Goal: Task Accomplishment & Management: Use online tool/utility

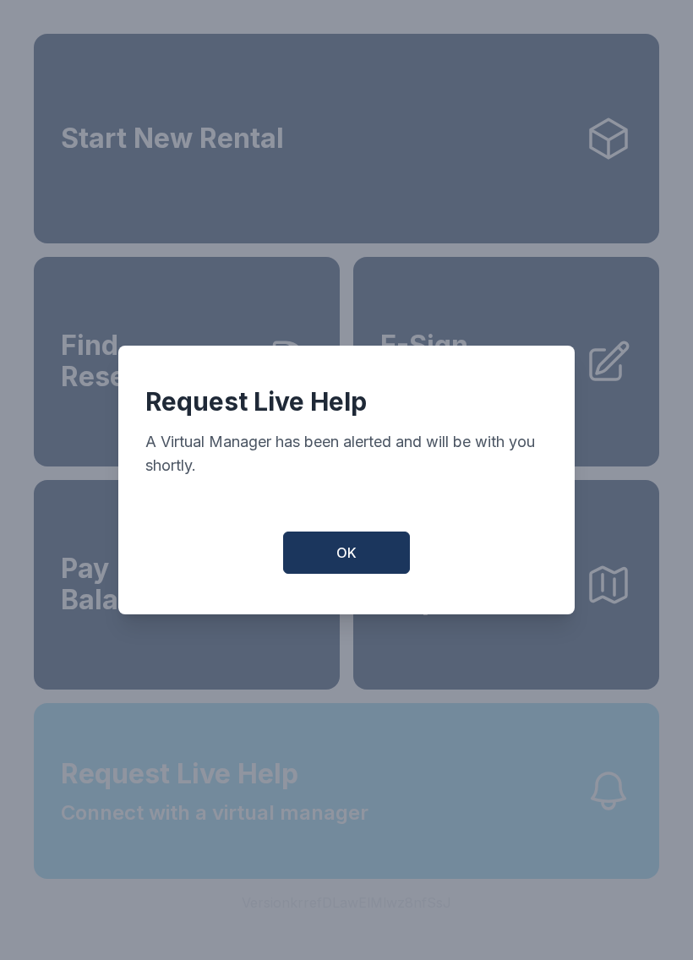
click at [360, 556] on button "OK" at bounding box center [346, 553] width 127 height 42
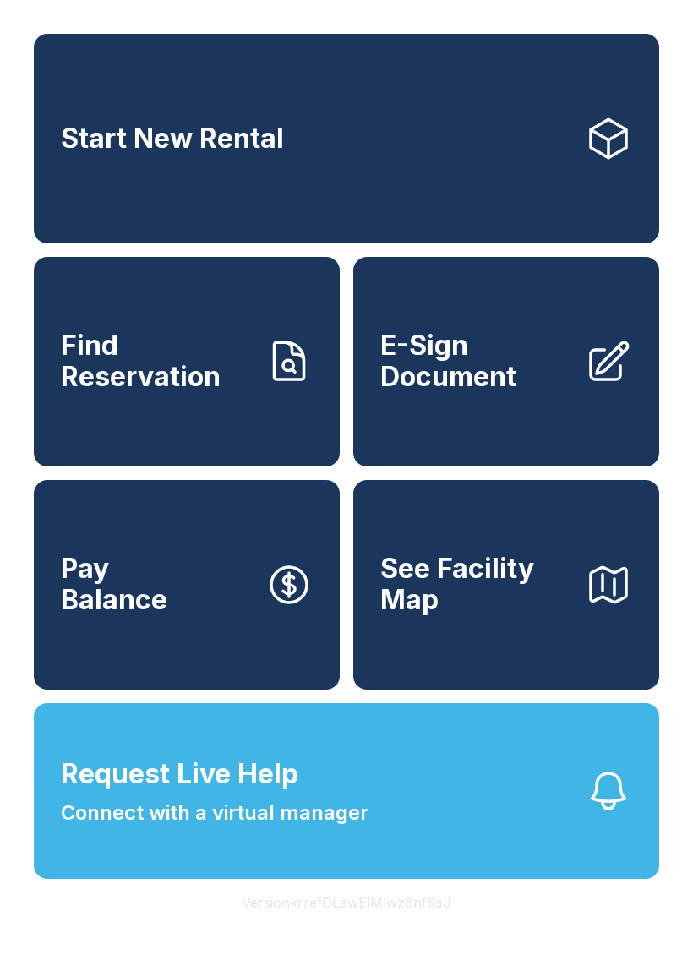
click at [530, 386] on span "E-Sign Document" at bounding box center [475, 362] width 191 height 62
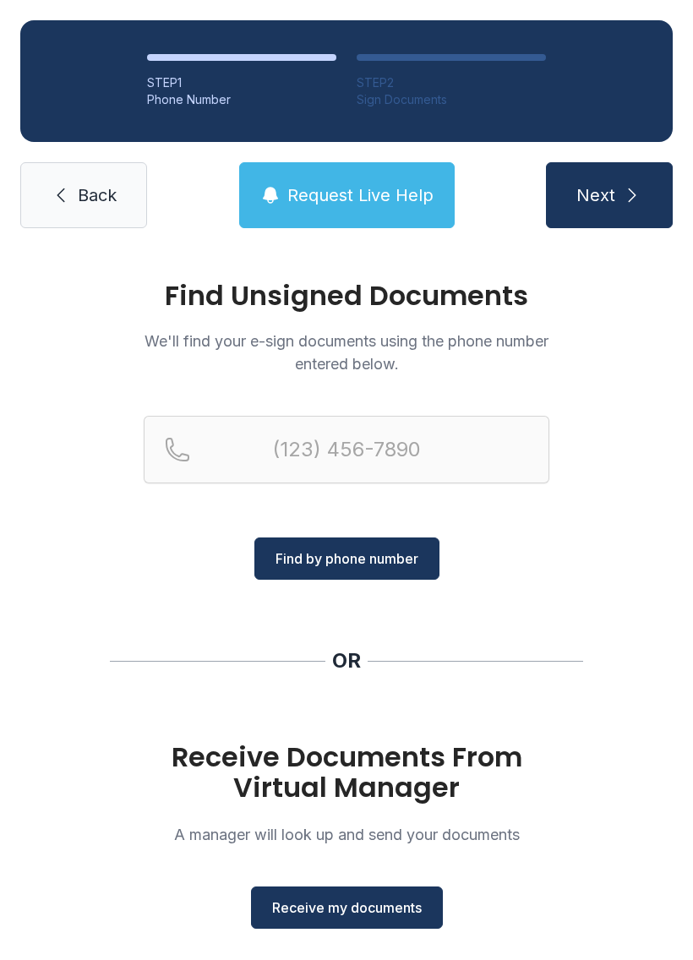
click at [380, 915] on span "Receive my documents" at bounding box center [347, 908] width 150 height 20
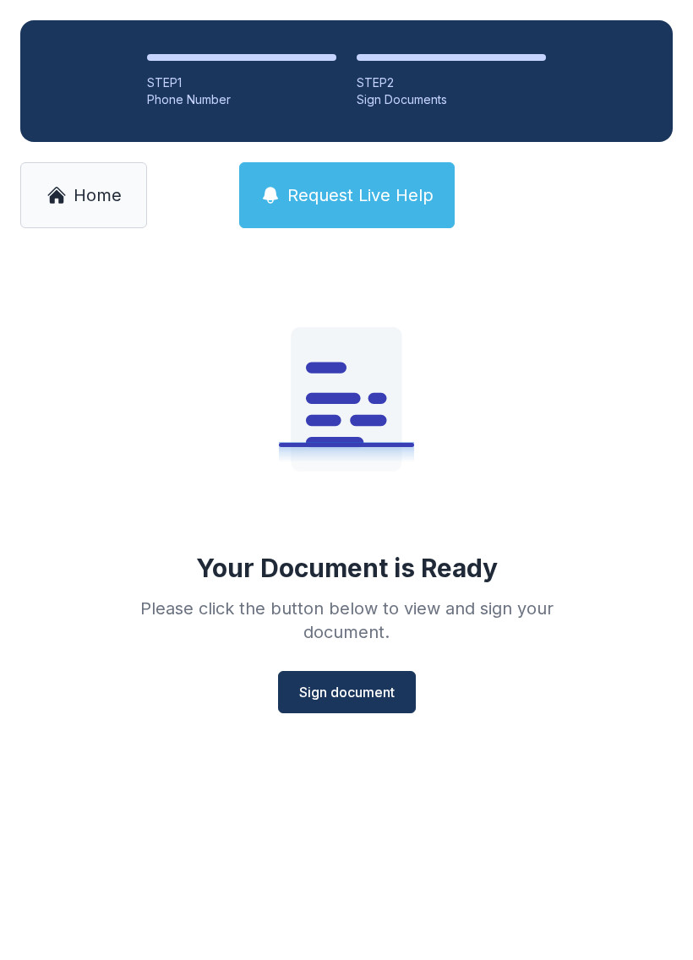
click at [380, 697] on span "Sign document" at bounding box center [347, 692] width 96 height 20
click at [91, 204] on span "Home" at bounding box center [98, 195] width 48 height 24
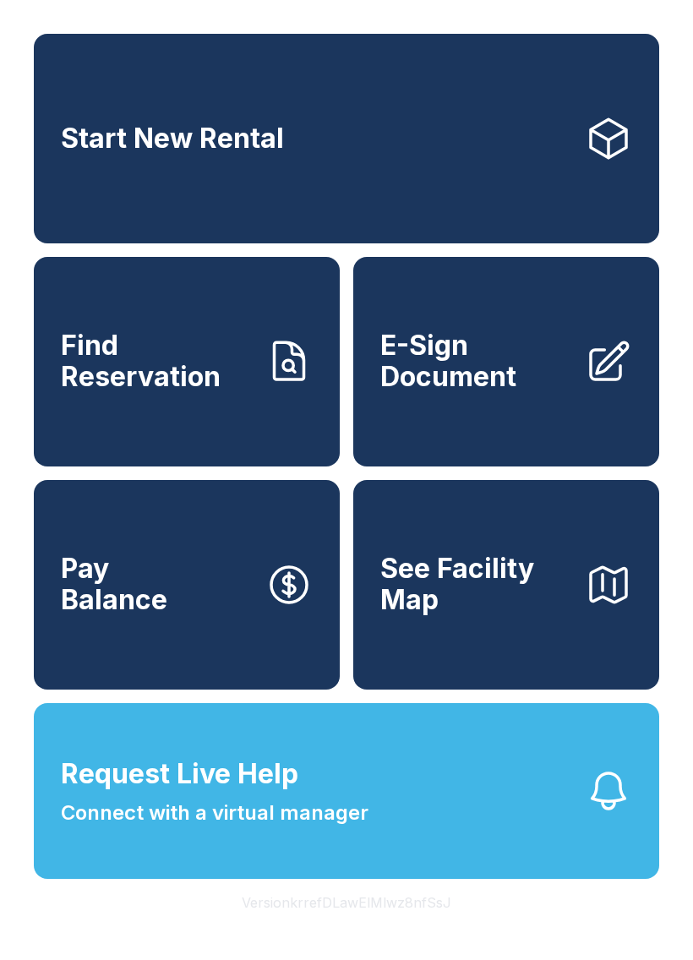
click at [157, 604] on span "Pay Balance" at bounding box center [114, 585] width 107 height 62
